Goal: Information Seeking & Learning: Learn about a topic

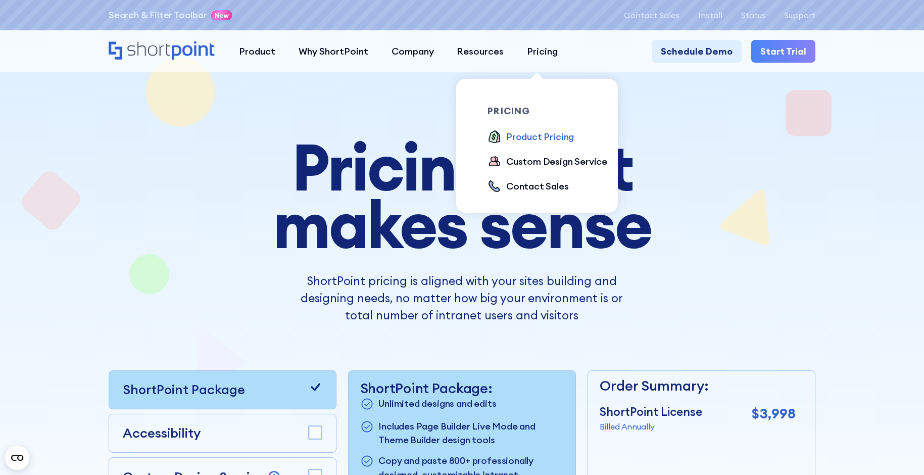
click at [536, 137] on div "Product Pricing" at bounding box center [540, 137] width 68 height 14
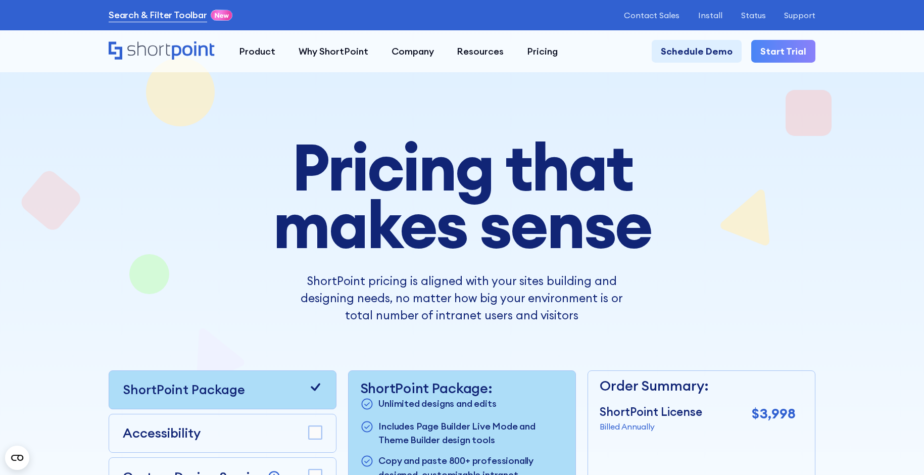
click at [162, 14] on link "Search & Filter Toolbar" at bounding box center [158, 15] width 99 height 14
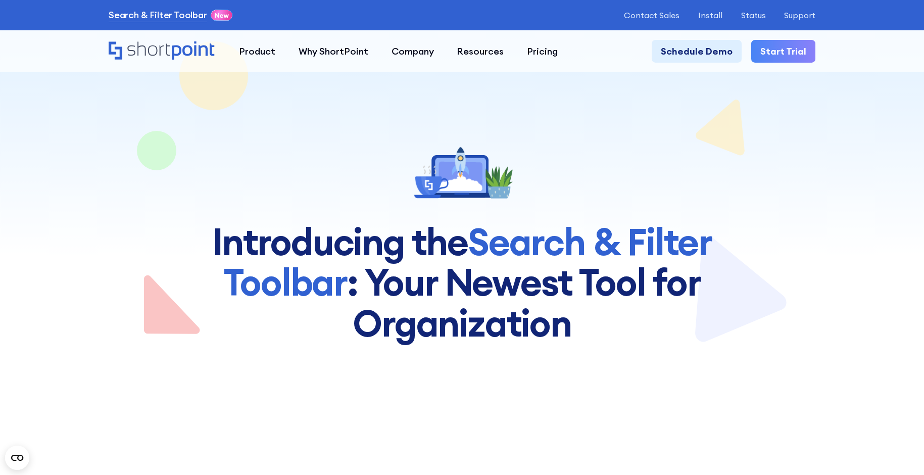
click at [116, 14] on link "Search & Filter Toolbar" at bounding box center [158, 15] width 99 height 14
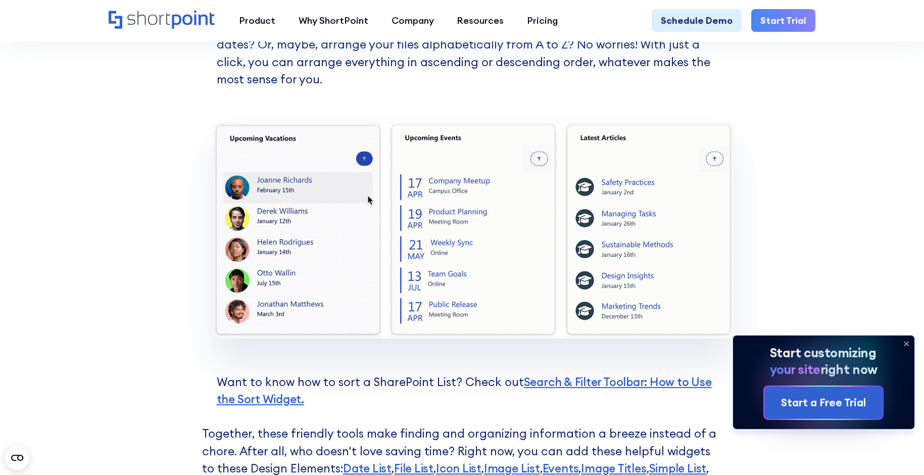
scroll to position [2021, 0]
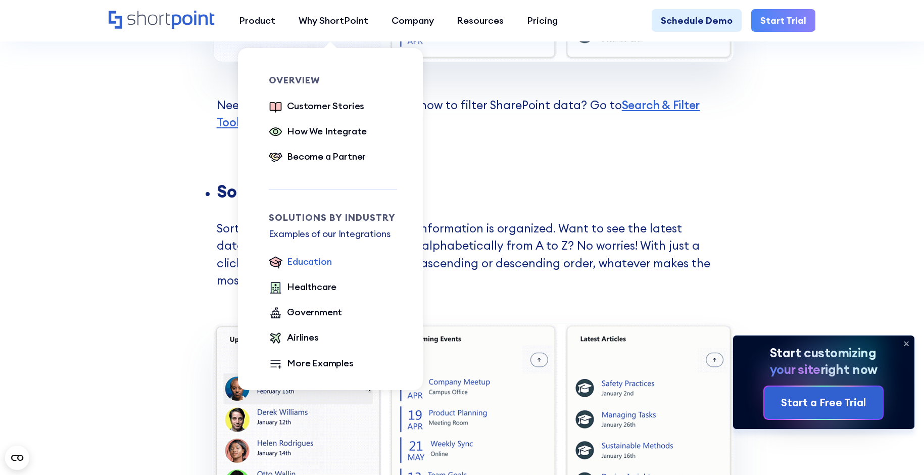
click at [313, 267] on div "Education" at bounding box center [309, 262] width 44 height 14
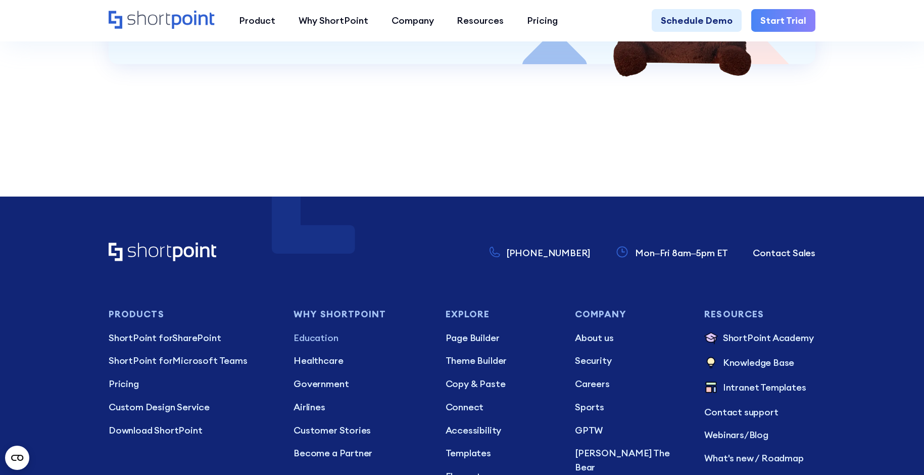
scroll to position [2527, 0]
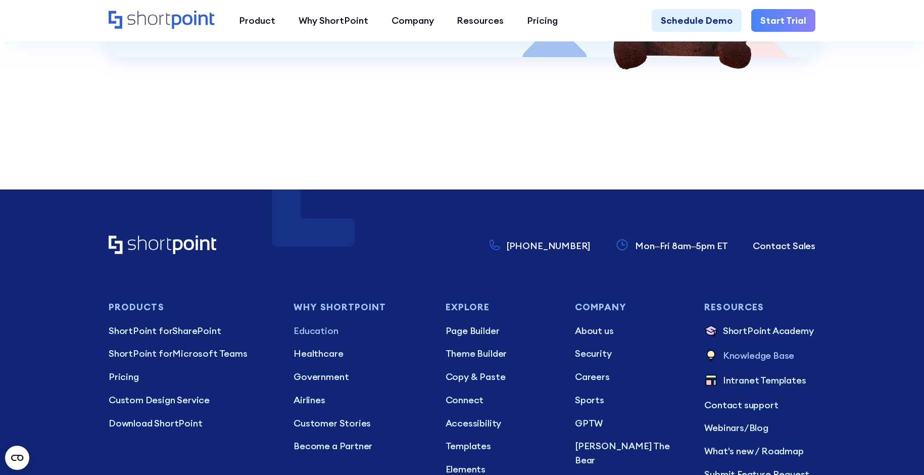
click at [748, 364] on p "Knowledge Base" at bounding box center [758, 357] width 71 height 16
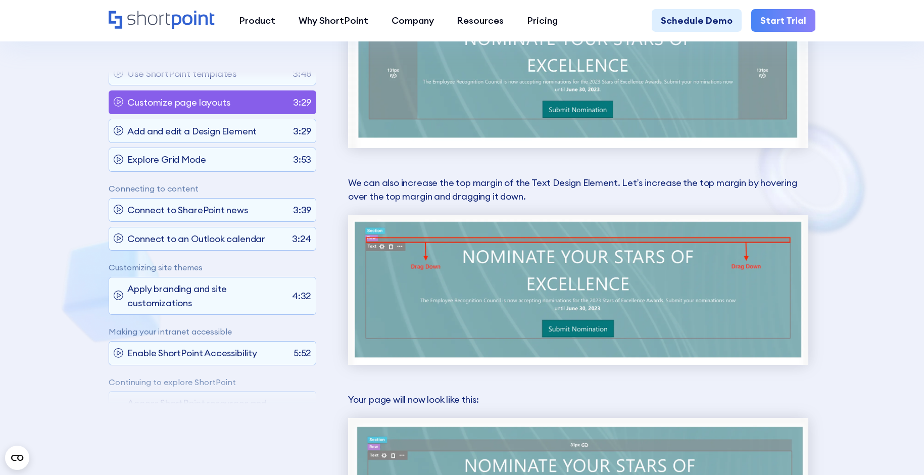
scroll to position [3285, 0]
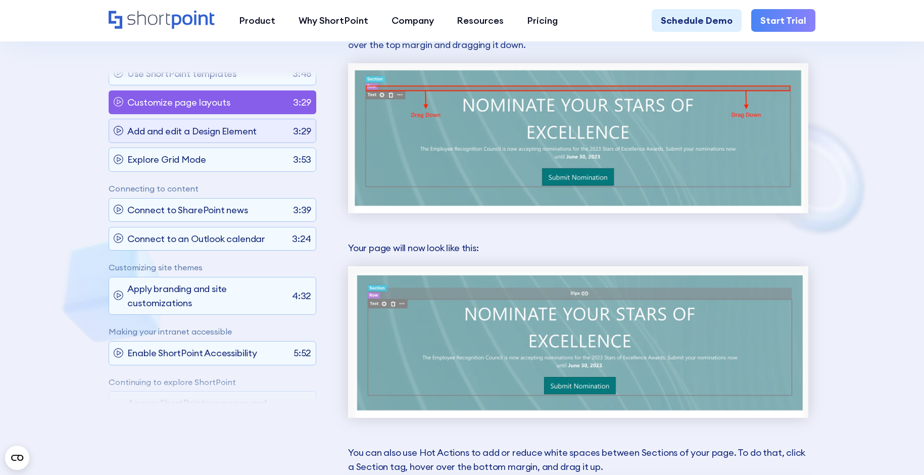
click at [178, 132] on p "Add and edit a Design Element" at bounding box center [191, 131] width 129 height 14
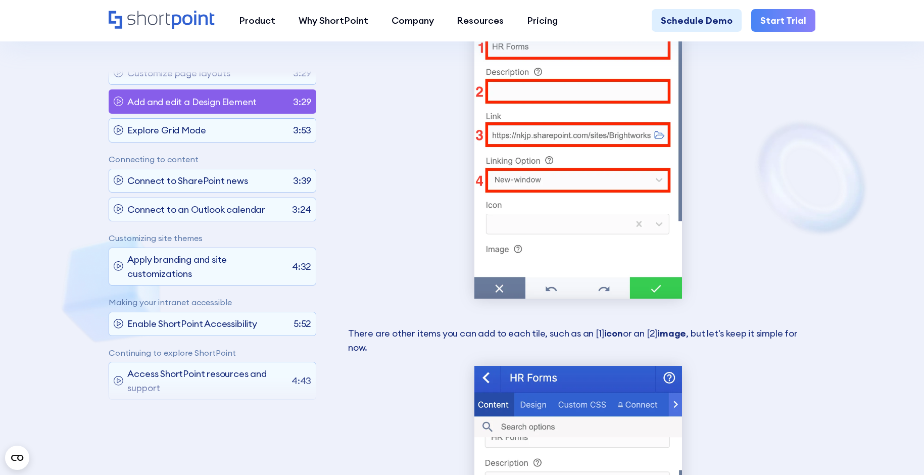
scroll to position [3255, 0]
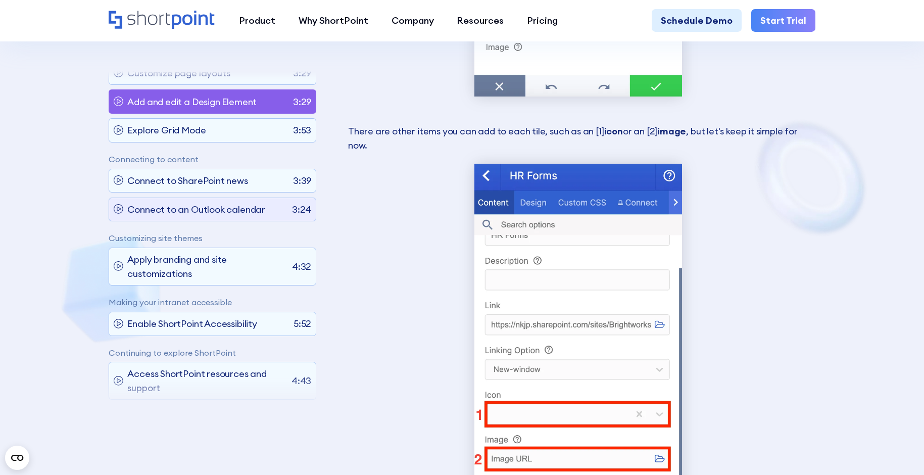
click at [272, 215] on div "Connect to an Outlook calendar 3:24" at bounding box center [213, 209] width 208 height 24
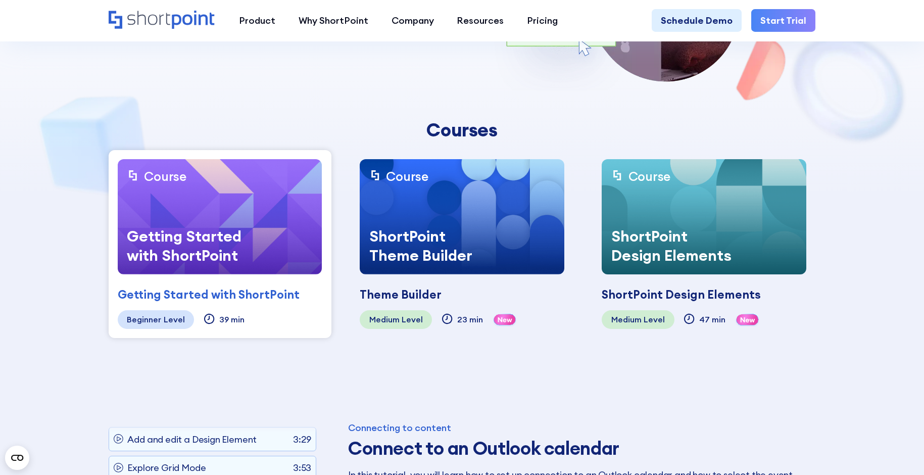
scroll to position [223, 0]
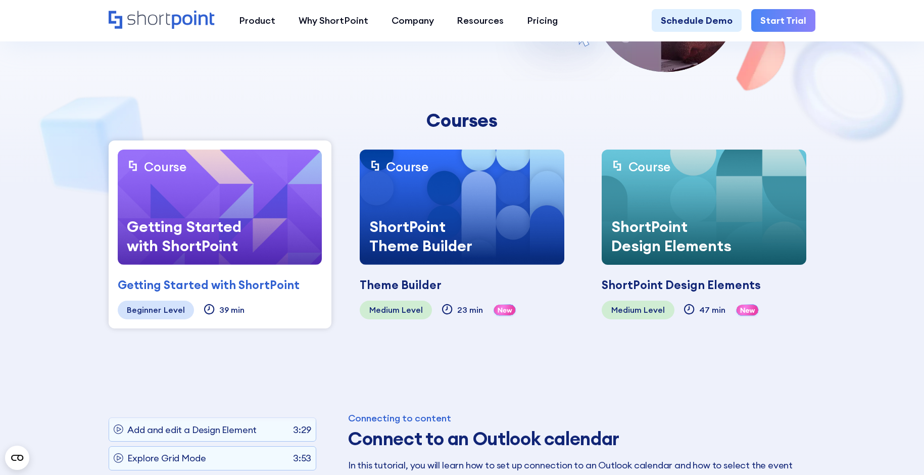
click at [691, 237] on div "ShortPoint Design Elements" at bounding box center [675, 236] width 146 height 58
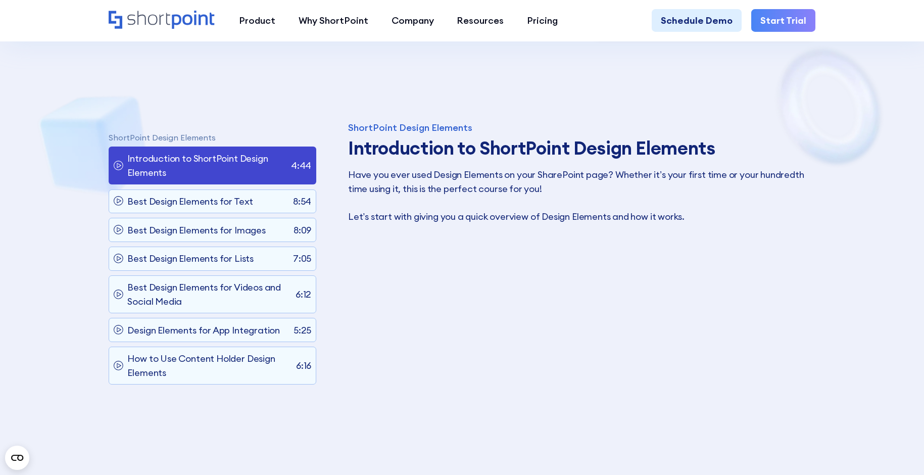
scroll to position [526, 0]
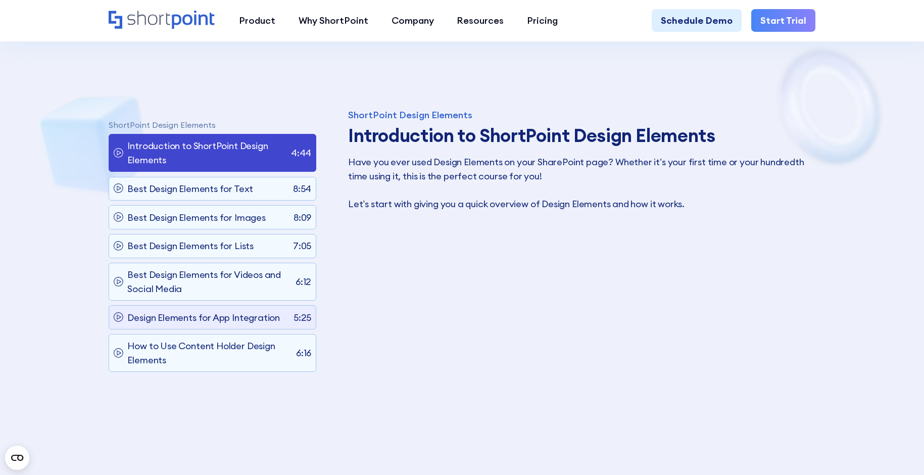
click at [216, 324] on p "Design Elements for App Integration" at bounding box center [203, 318] width 153 height 14
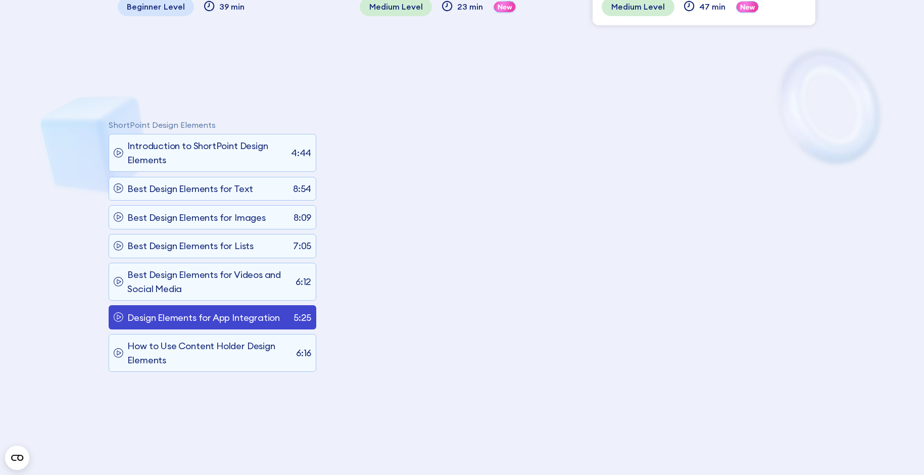
scroll to position [627, 0]
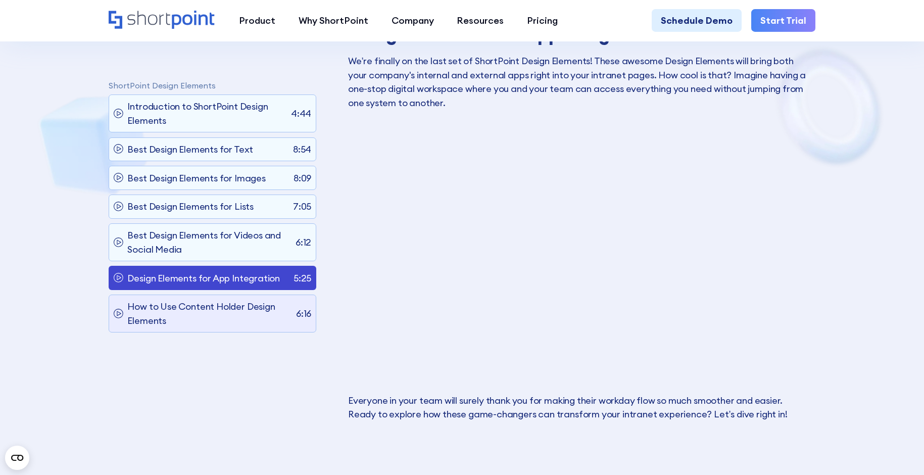
click at [192, 327] on p "How to Use Content Holder Design Elements" at bounding box center [209, 314] width 164 height 28
